Goal: Task Accomplishment & Management: Complete application form

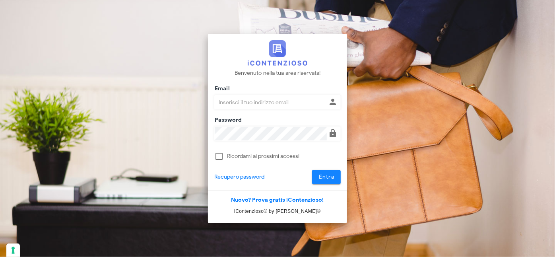
type input "[PERSON_NAME][EMAIL_ADDRESS][DOMAIN_NAME]"
click at [325, 176] on span "Entra" at bounding box center [327, 176] width 16 height 7
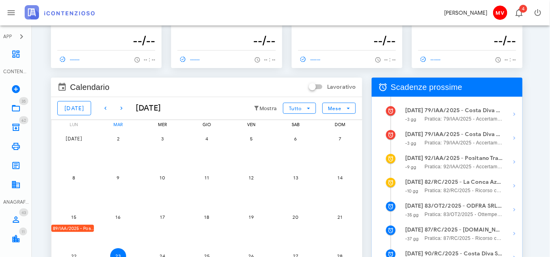
scroll to position [72, 0]
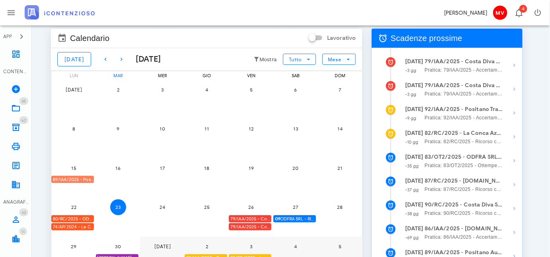
click at [85, 179] on div "89/IAA/2025 - Positano Autonoleggio Cooperativa a.r.l. - Inviare Accertamento c…" at bounding box center [72, 180] width 43 height 8
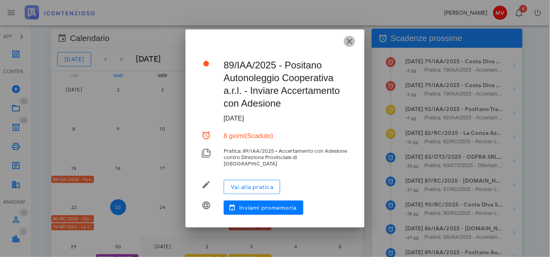
click at [350, 42] on icon "button" at bounding box center [349, 42] width 10 height 10
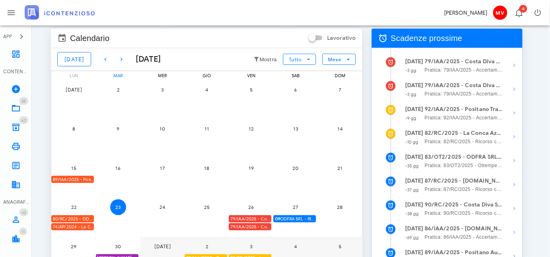
click at [84, 218] on div "80/RC/2025 - ODFRA SRL - In attesa della Costituzione in Giudizio controparte" at bounding box center [72, 219] width 43 height 8
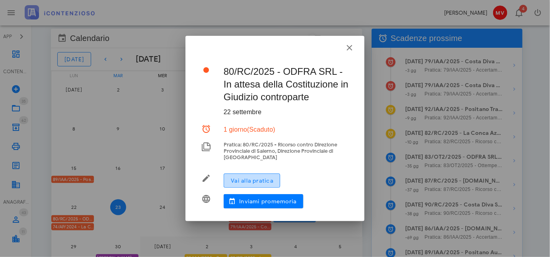
click at [260, 181] on span "Vai alla pratica" at bounding box center [251, 180] width 43 height 7
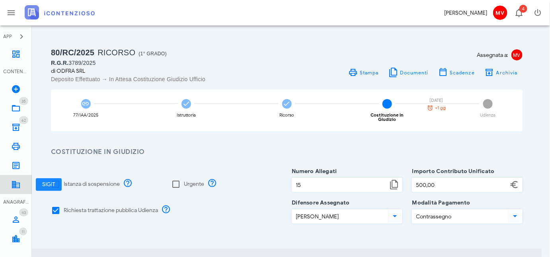
click at [11, 185] on icon at bounding box center [16, 185] width 10 height 10
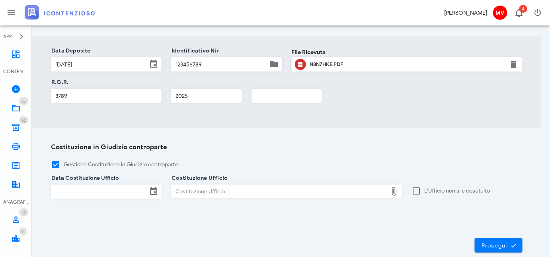
scroll to position [217, 0]
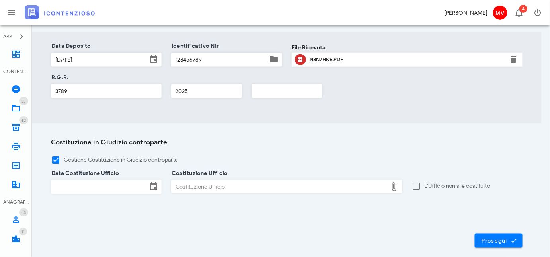
click at [106, 180] on input "Data Costituzione Ufficio" at bounding box center [99, 187] width 96 height 14
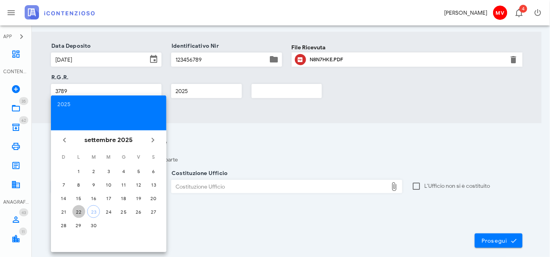
click at [76, 210] on div "22" at bounding box center [78, 212] width 13 height 6
type input "22/09/2025"
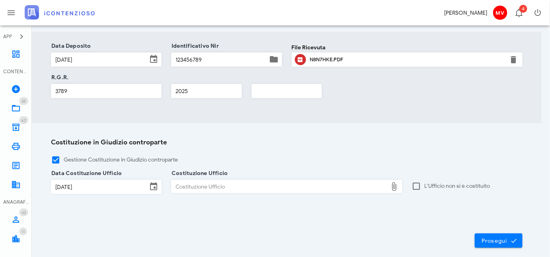
click at [175, 180] on div "Costituzione Ufficio" at bounding box center [279, 186] width 216 height 13
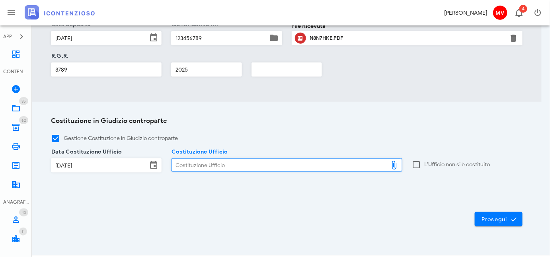
scroll to position [249, 0]
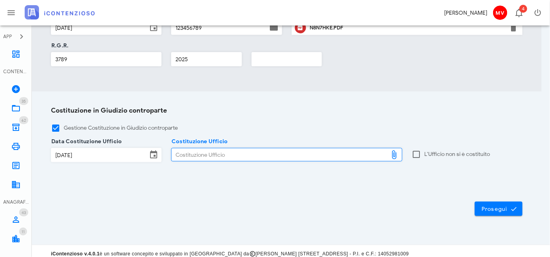
click at [238, 148] on div "Costituzione Ufficio" at bounding box center [279, 154] width 216 height 13
type input "C:\fakepath\CONTRODEDUZIONI_ODFRA_SRL.2018-2019 (1).pdf"
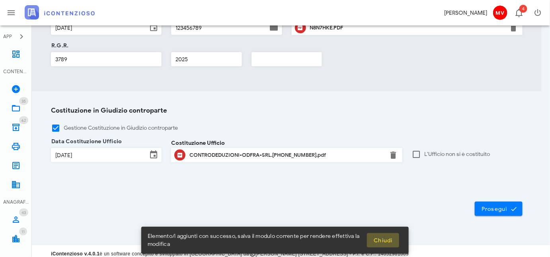
click at [390, 239] on span "Chiudi" at bounding box center [382, 240] width 19 height 7
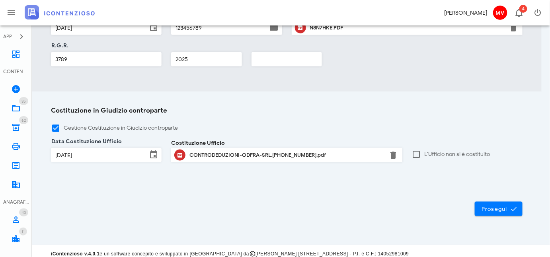
click at [245, 152] on div "CONTRODEDUZIONI-ODFRA-SRL.2018-2019-1.pdf" at bounding box center [286, 155] width 194 height 6
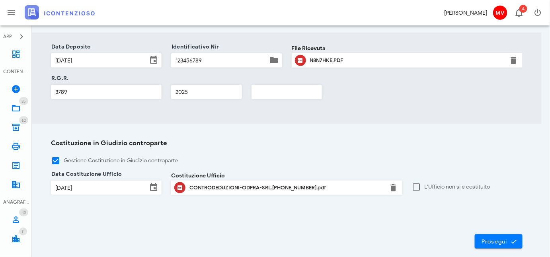
scroll to position [249, 0]
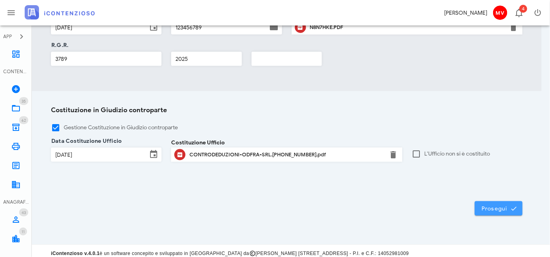
click at [498, 205] on span "Prosegui" at bounding box center [498, 208] width 35 height 7
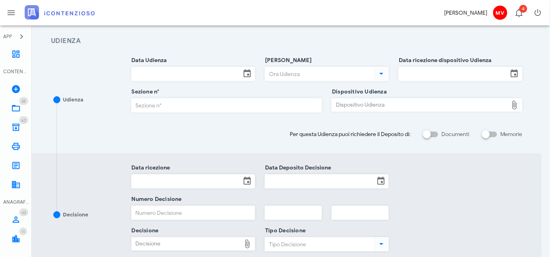
scroll to position [97, 0]
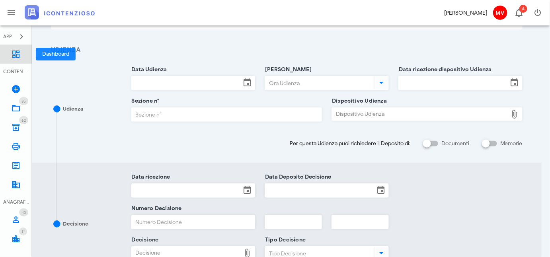
click at [13, 53] on icon at bounding box center [16, 54] width 10 height 10
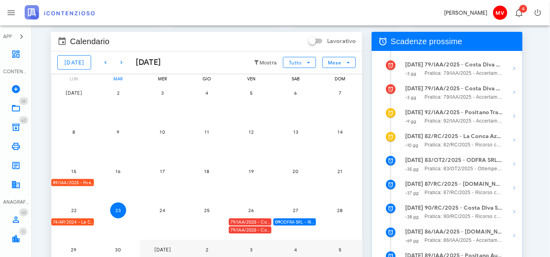
scroll to position [72, 0]
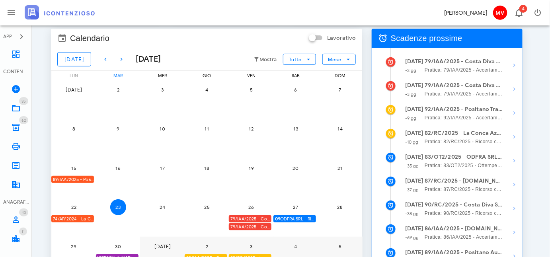
click at [86, 179] on div "89/IAA/2025 - Positano Autonoleggio Cooperativa a.r.l. - Inviare Accertamento c…" at bounding box center [72, 180] width 43 height 8
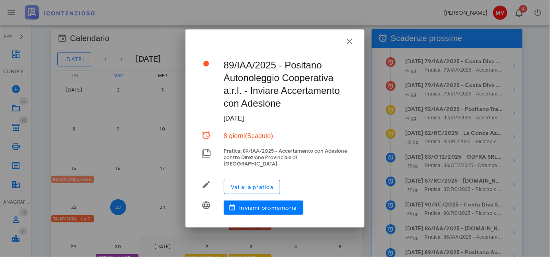
click at [86, 179] on div at bounding box center [275, 128] width 550 height 257
click at [256, 184] on span "Vai alla pratica" at bounding box center [251, 187] width 43 height 7
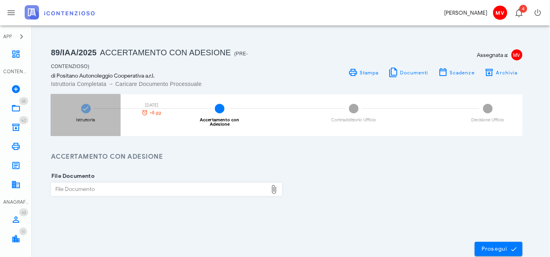
click at [84, 108] on icon at bounding box center [86, 109] width 8 height 8
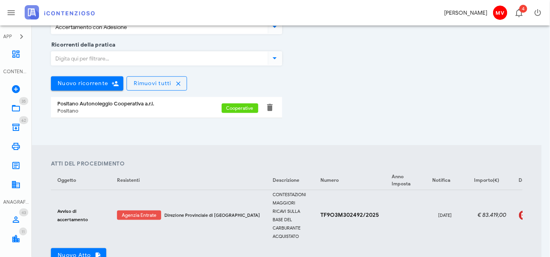
scroll to position [142, 0]
